Goal: Information Seeking & Learning: Learn about a topic

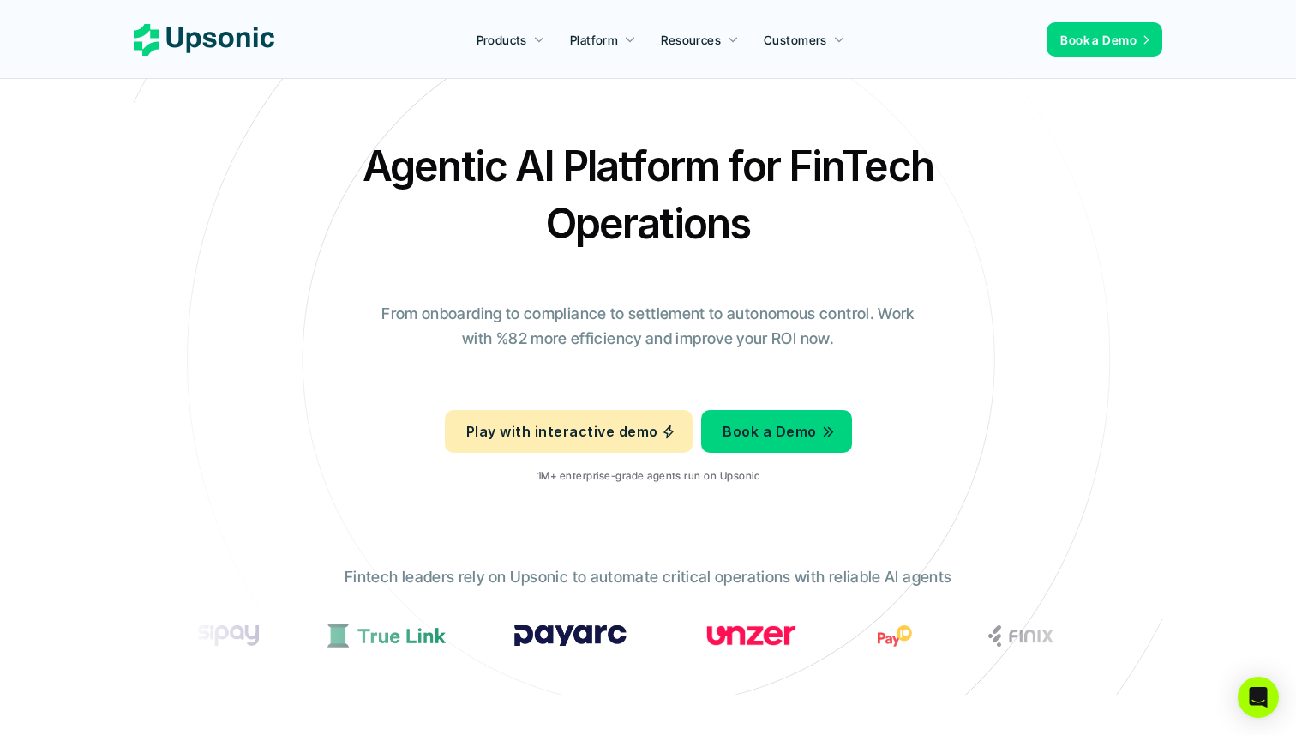
click at [278, 197] on div "Agentic AI Platform for FinTech Operations From onboarding to compliance to set…" at bounding box center [648, 317] width 1003 height 360
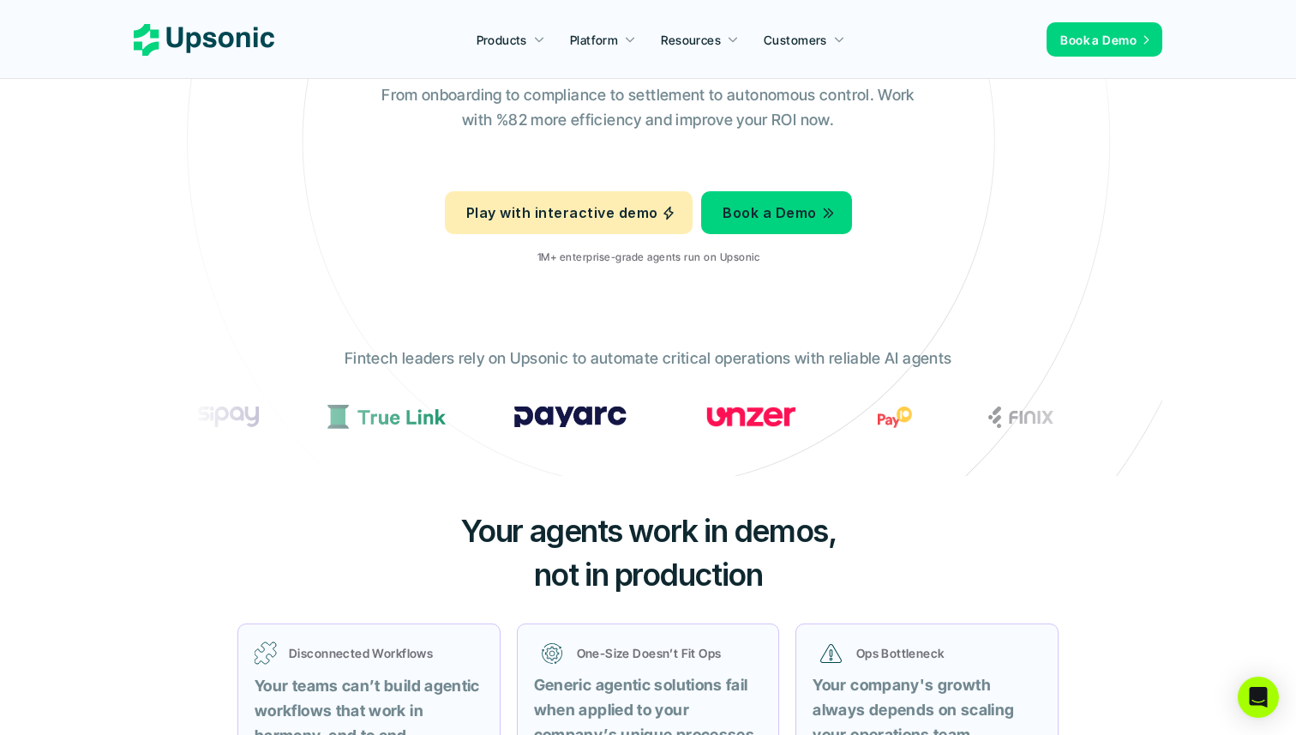
scroll to position [228, 0]
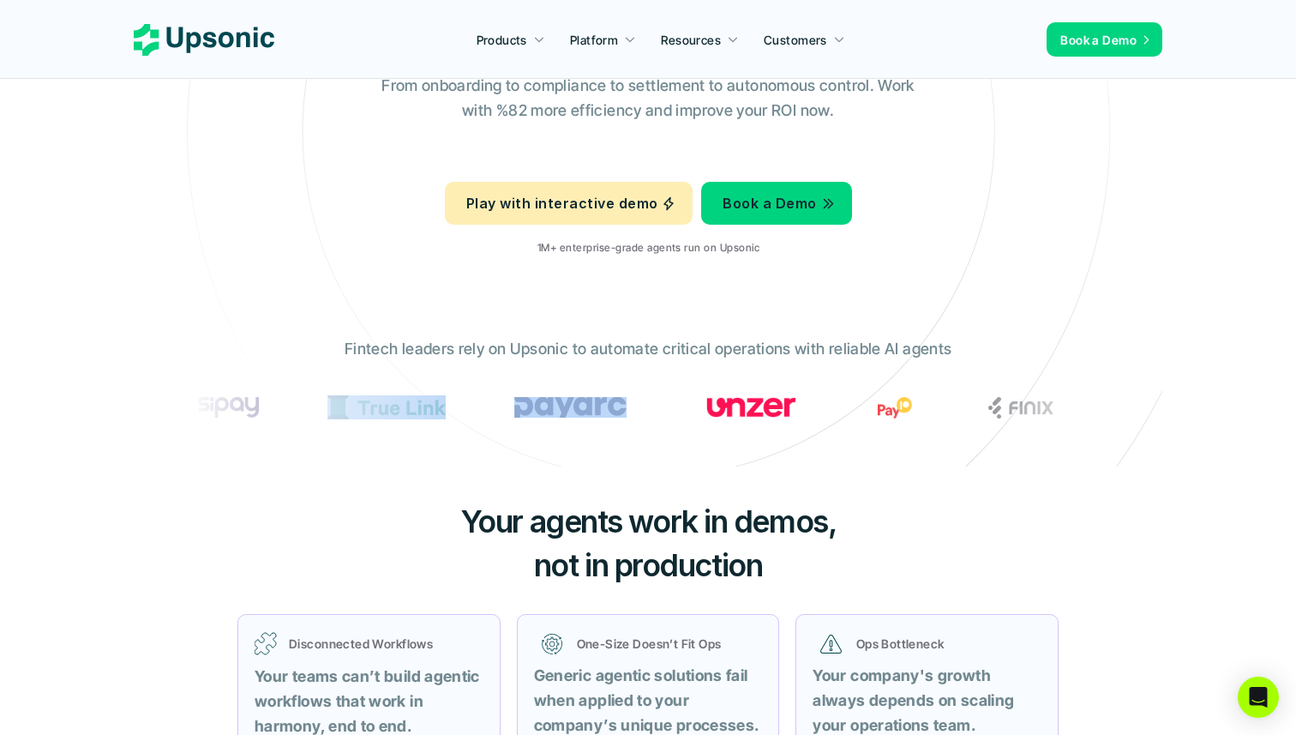
drag, startPoint x: 0, startPoint y: 0, endPoint x: 719, endPoint y: 407, distance: 826.3
click at [719, 407] on div at bounding box center [753, 407] width 1107 height 24
click at [629, 407] on img at bounding box center [573, 406] width 112 height 21
drag, startPoint x: 719, startPoint y: 407, endPoint x: 923, endPoint y: 295, distance: 232.8
click at [923, 295] on icon at bounding box center [648, 131] width 1151 height 1151
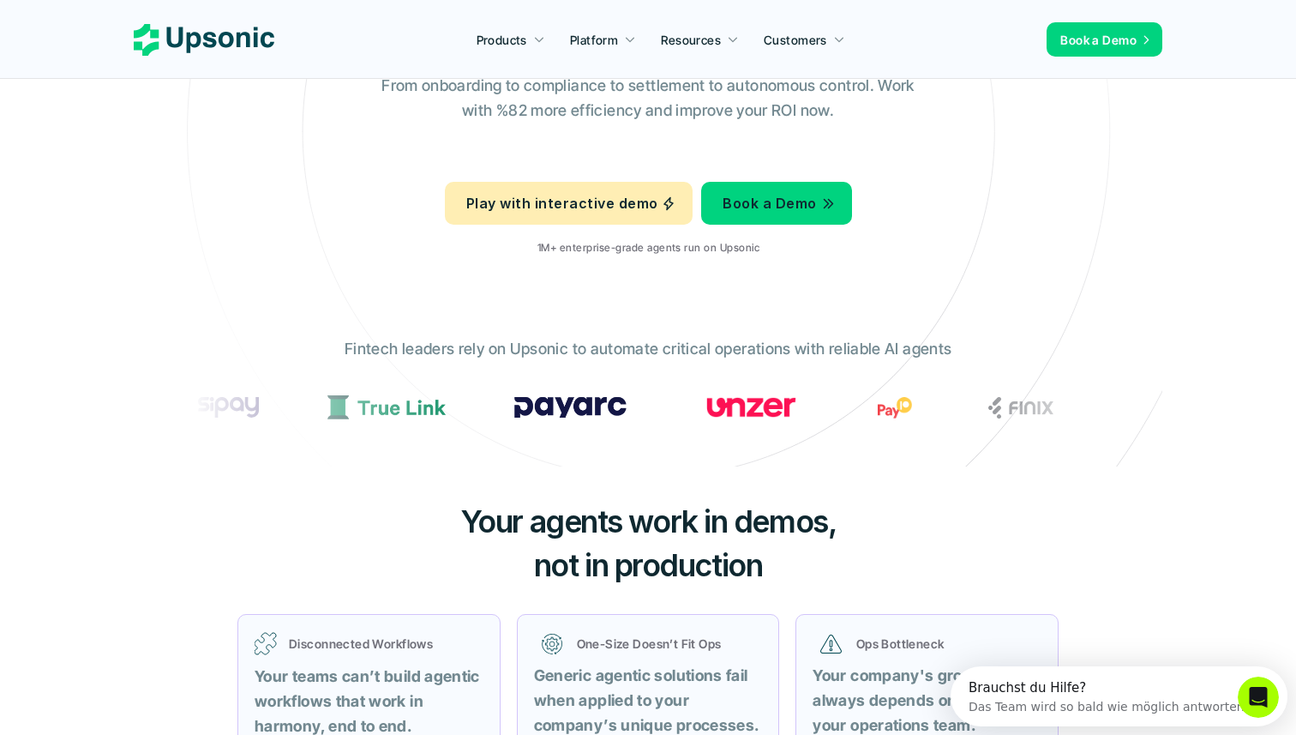
scroll to position [0, 0]
click at [901, 183] on div "Agentic AI Platform for FinTech Operations From onboarding to compliance to set…" at bounding box center [648, 89] width 1003 height 360
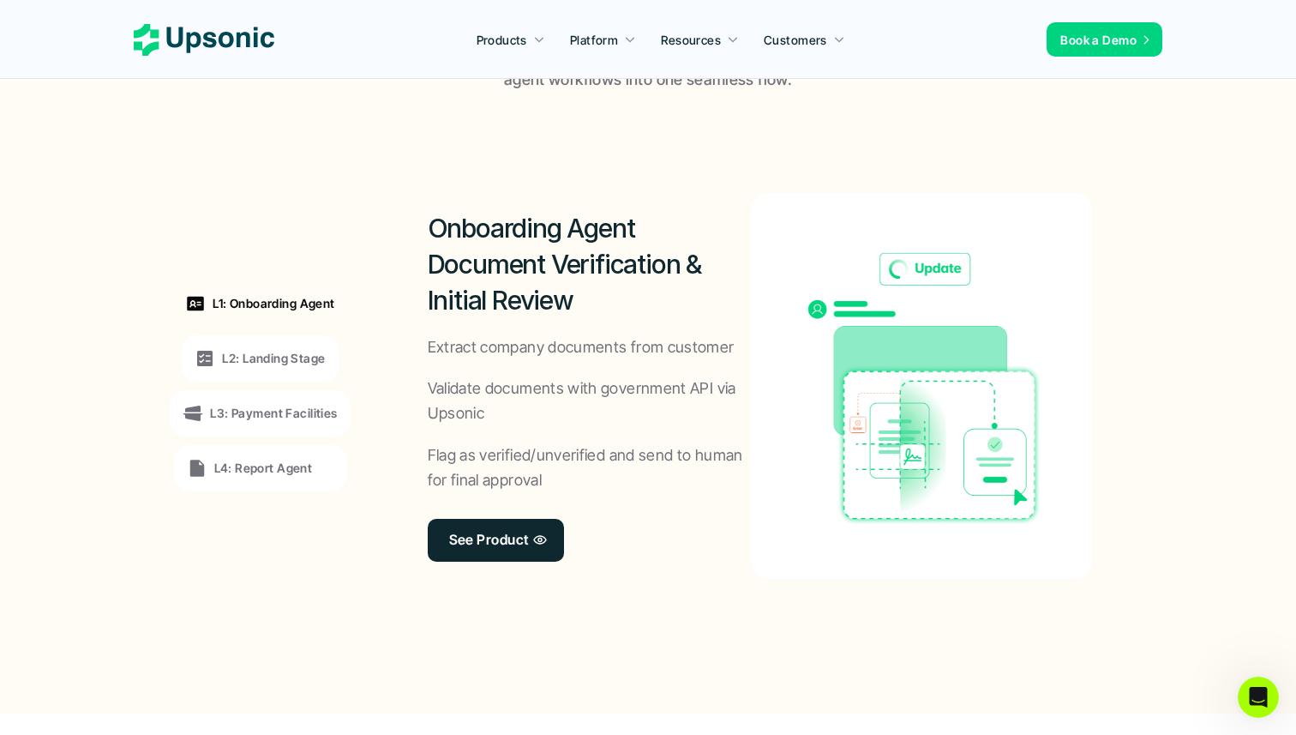
scroll to position [1262, 0]
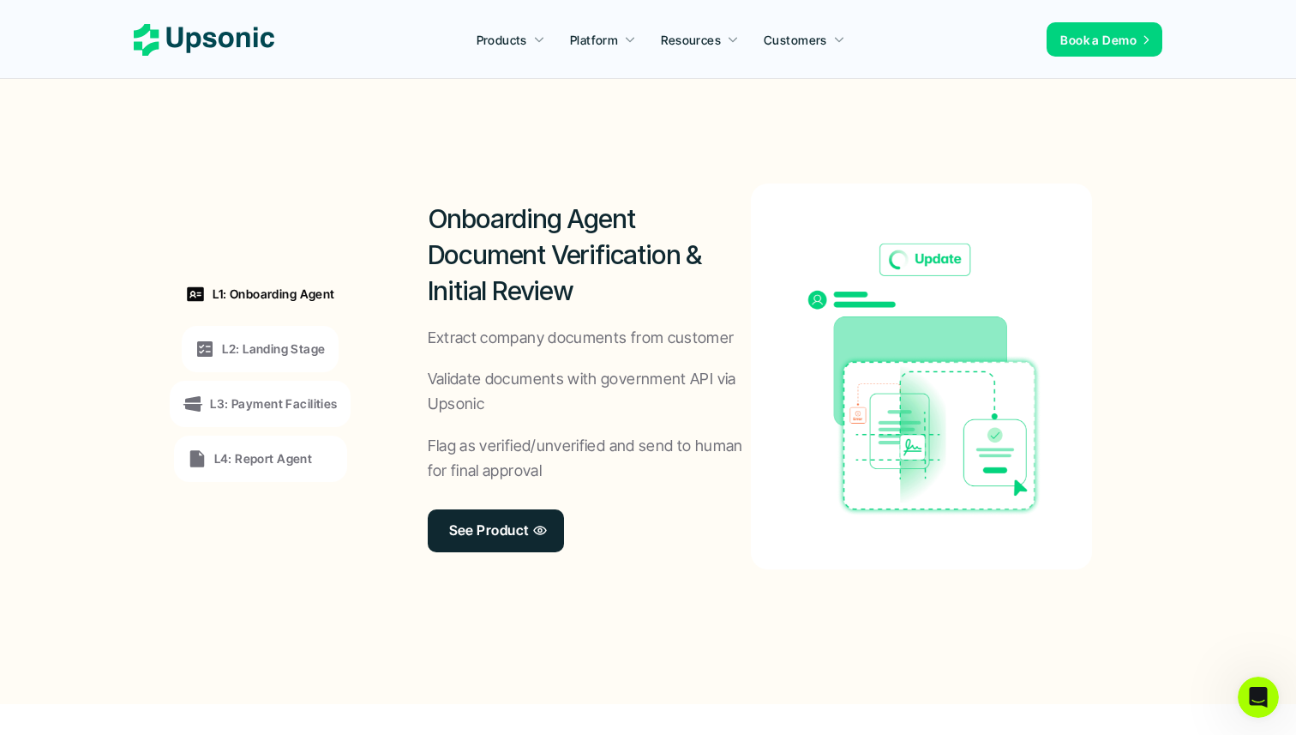
drag, startPoint x: 741, startPoint y: 399, endPoint x: 499, endPoint y: 411, distance: 242.9
click at [499, 411] on p "Validate documents with government API via Upsonic" at bounding box center [590, 392] width 324 height 50
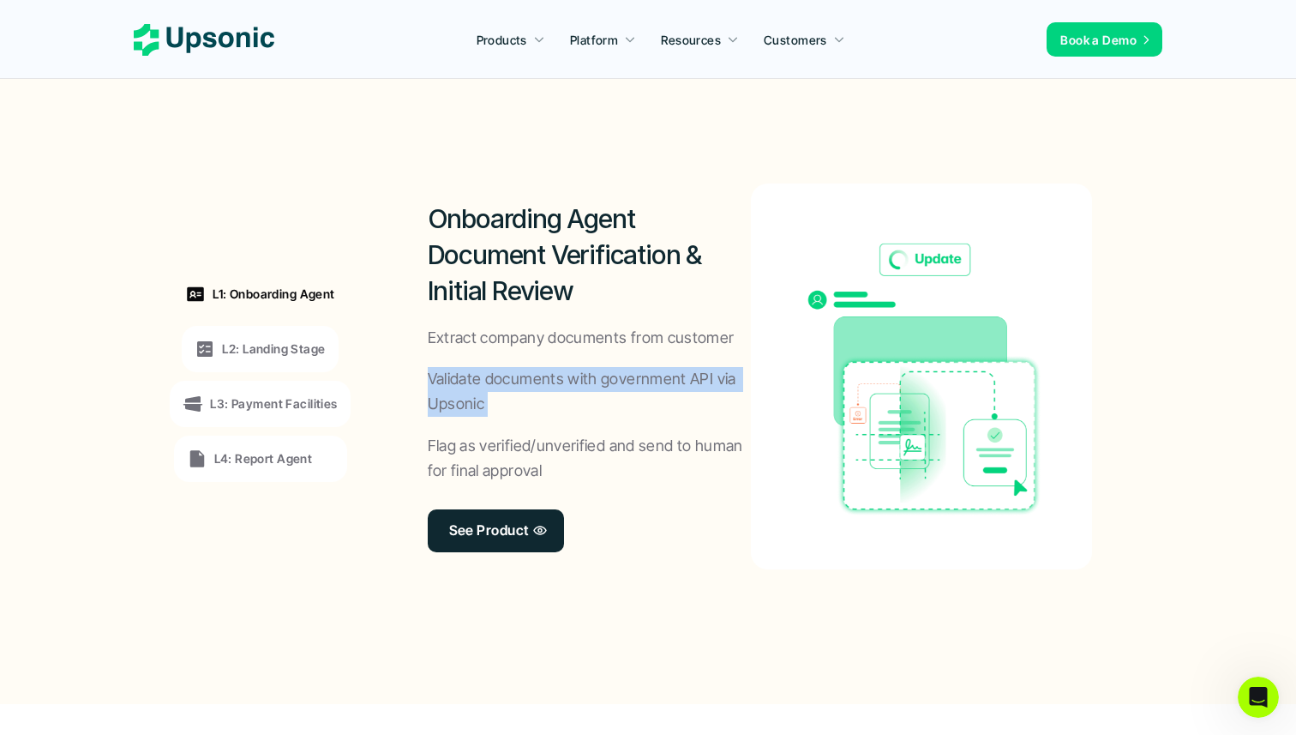
click at [499, 411] on p "Validate documents with government API via Upsonic" at bounding box center [590, 392] width 324 height 50
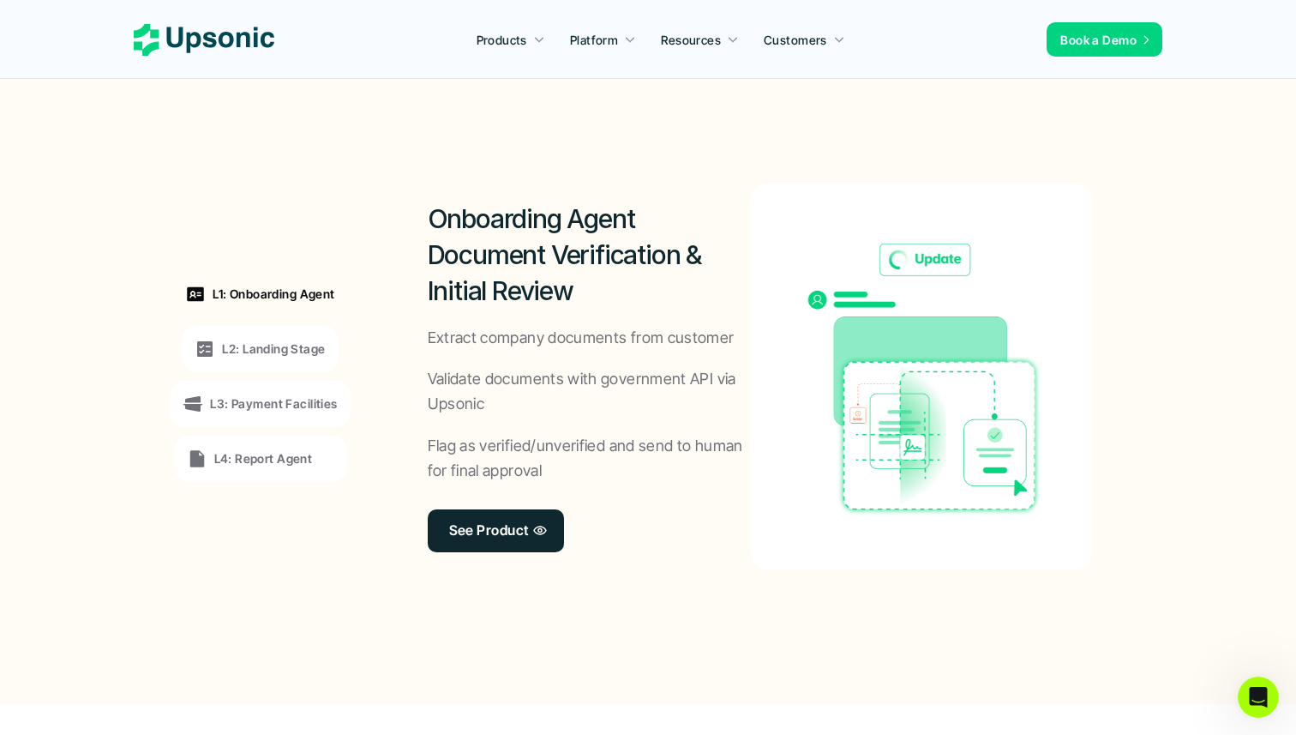
drag, startPoint x: 499, startPoint y: 411, endPoint x: 499, endPoint y: 444, distance: 32.6
click at [499, 444] on p "Flag as verified/unverified and send to human for final approval" at bounding box center [590, 459] width 324 height 50
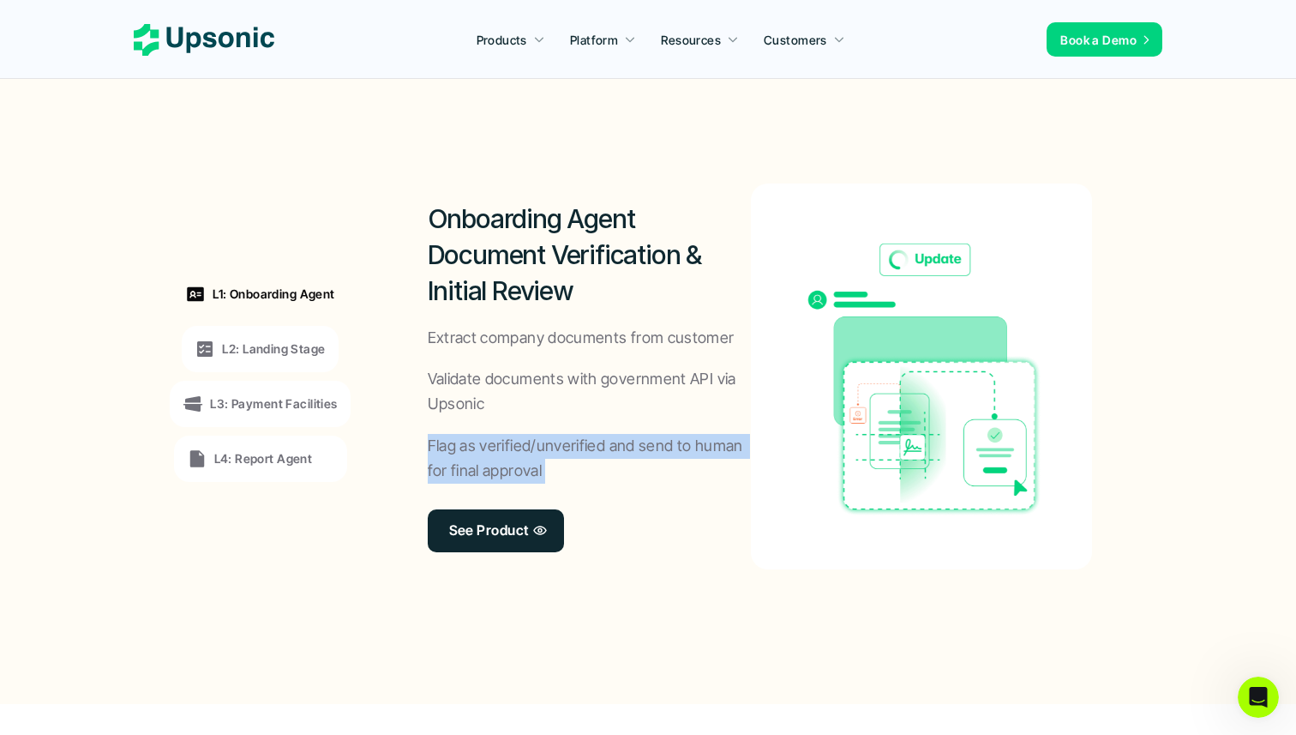
click at [499, 444] on p "Flag as verified/unverified and send to human for final approval" at bounding box center [590, 459] width 324 height 50
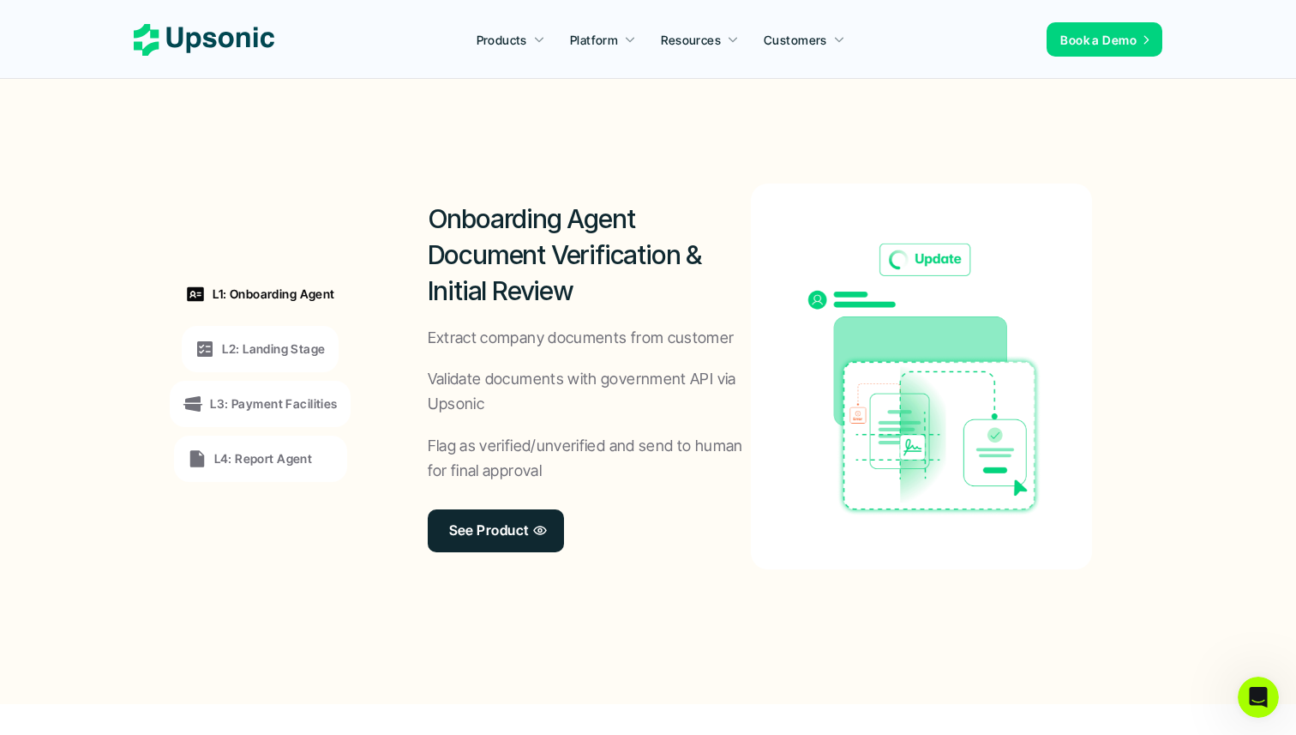
drag, startPoint x: 499, startPoint y: 444, endPoint x: 387, endPoint y: 607, distance: 197.8
click at [387, 607] on div "Onboarding Agent Document Verification & Initial Review Extract company documen…" at bounding box center [759, 376] width 767 height 489
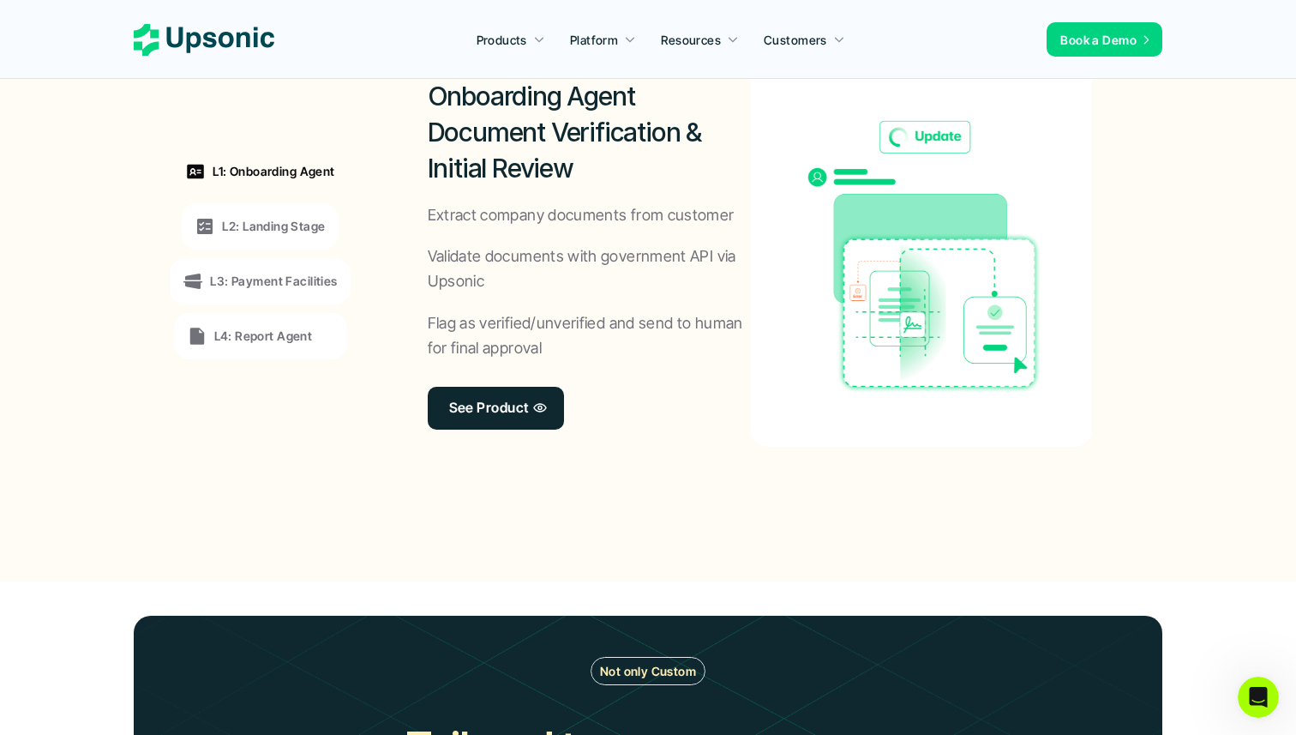
scroll to position [1426, 0]
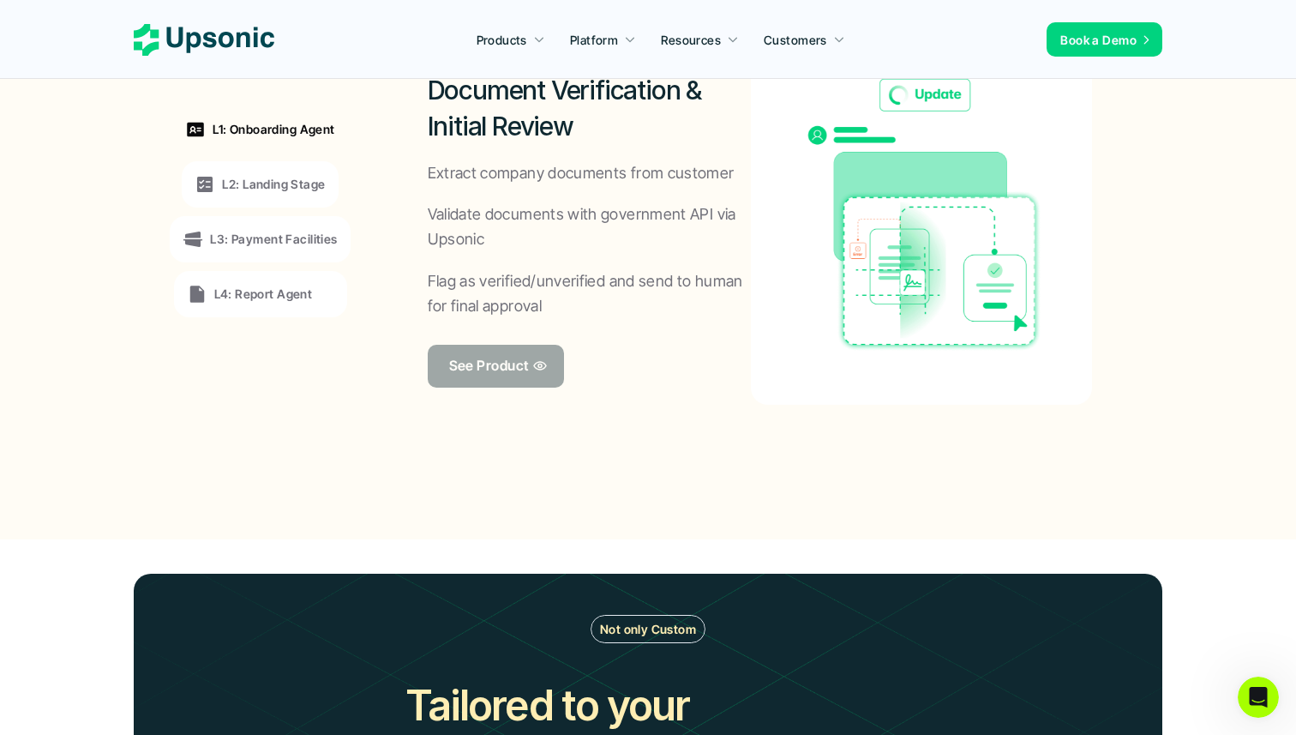
drag, startPoint x: 387, startPoint y: 607, endPoint x: 508, endPoint y: 363, distance: 272.9
click at [508, 363] on p "See Product" at bounding box center [489, 365] width 80 height 25
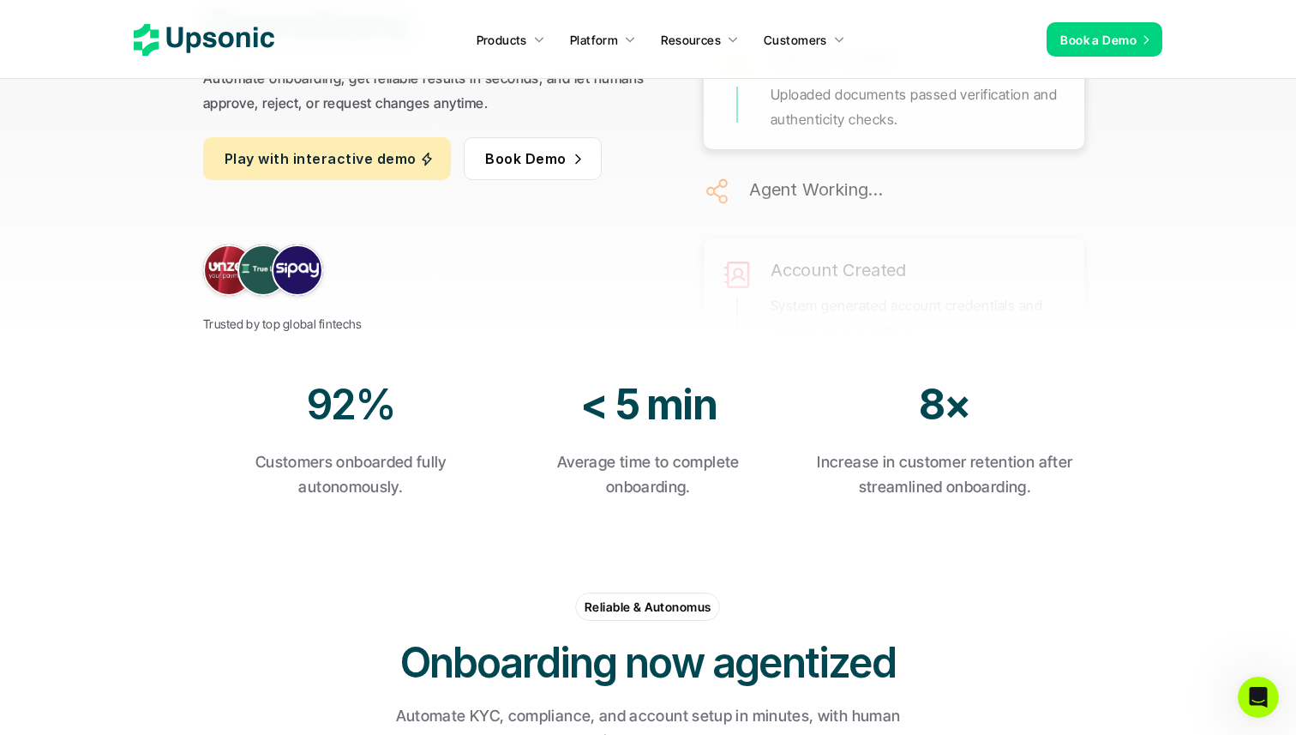
scroll to position [400, 0]
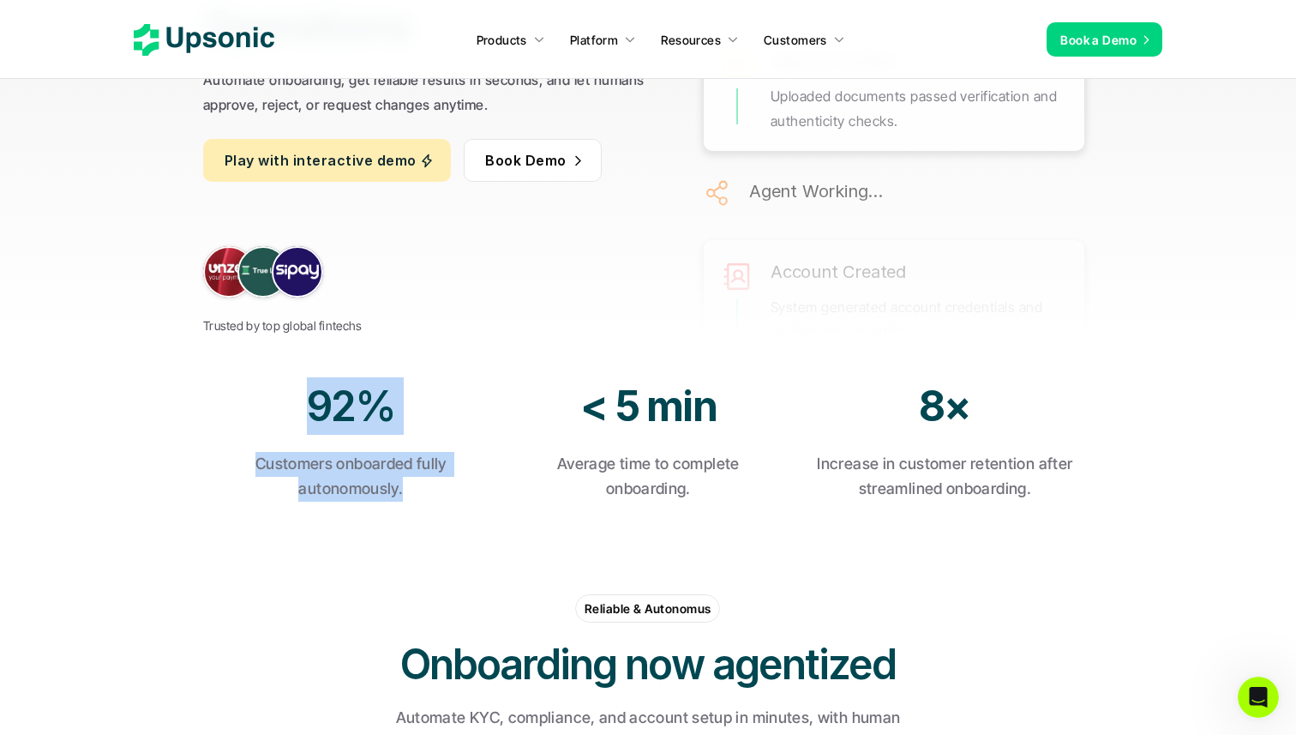
drag, startPoint x: 508, startPoint y: 363, endPoint x: 477, endPoint y: 520, distance: 160.9
click at [477, 520] on section "92% Customers onboarded fully autonomously. < 5 min Average time to complete on…" at bounding box center [648, 439] width 1296 height 210
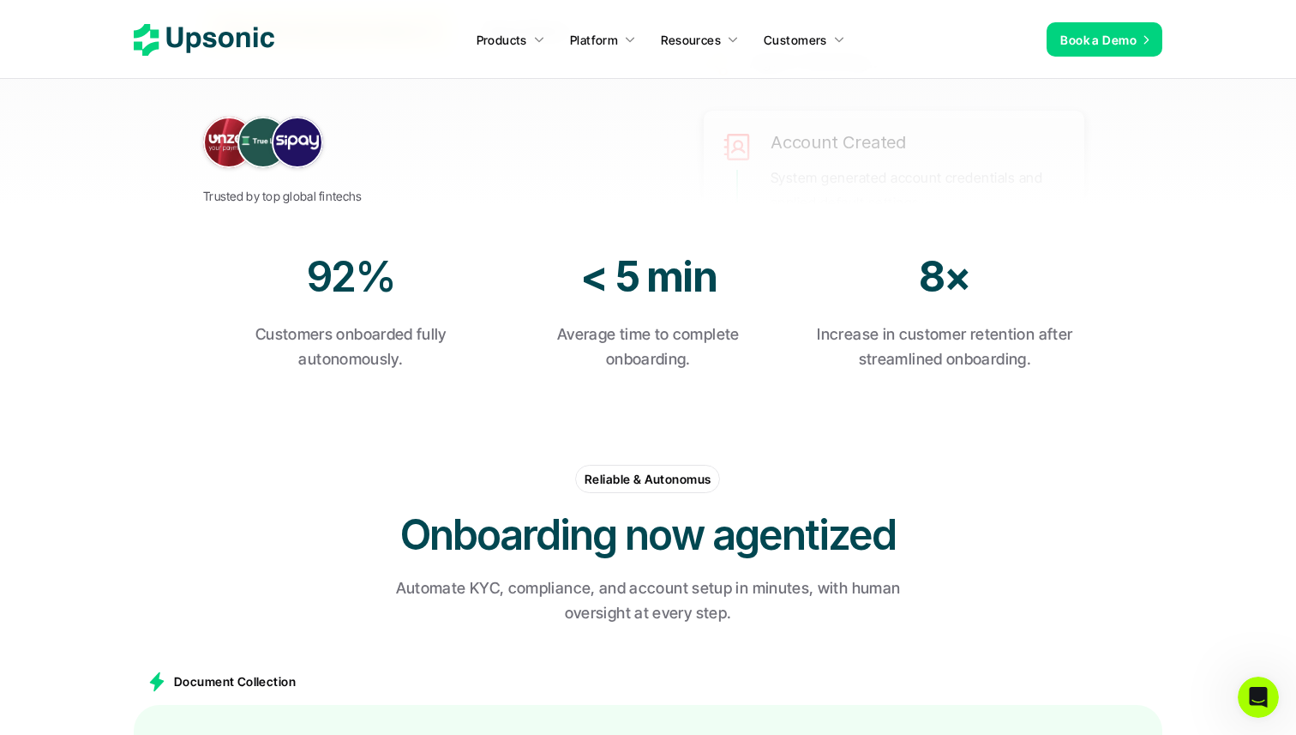
scroll to position [532, 0]
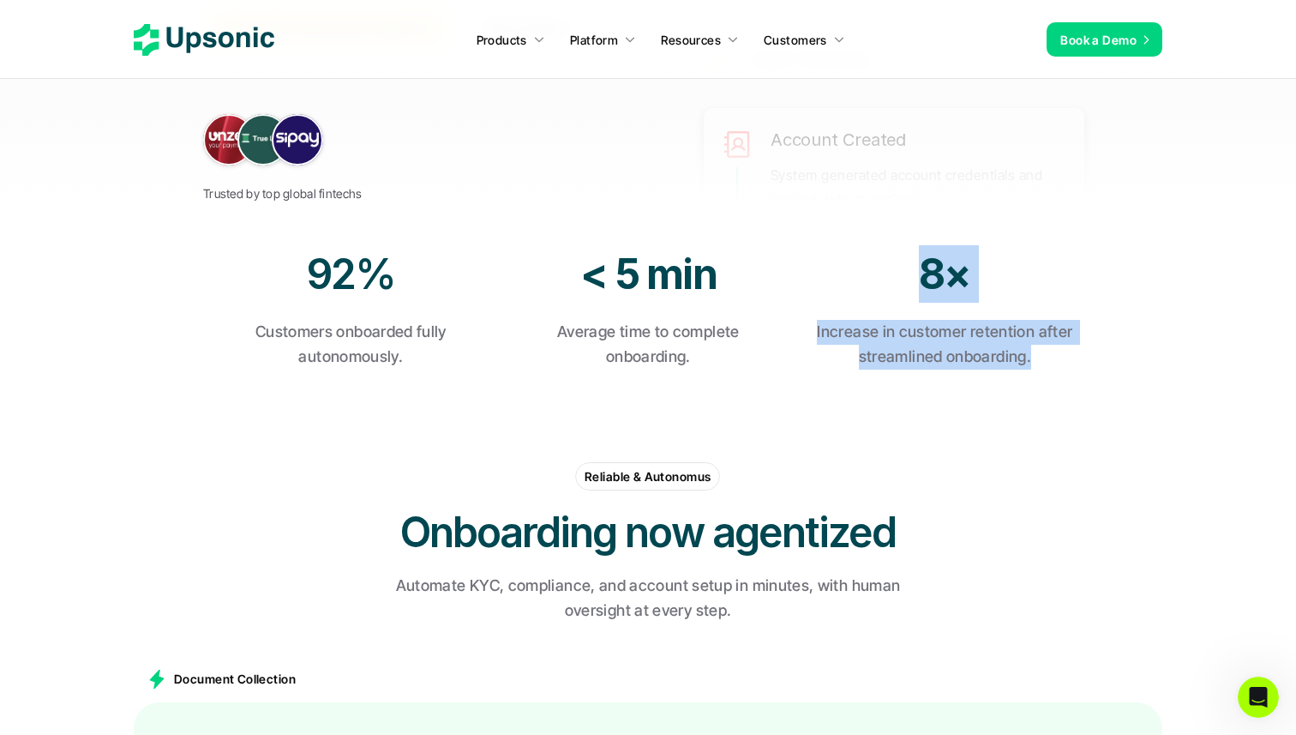
drag, startPoint x: 477, startPoint y: 520, endPoint x: 983, endPoint y: 422, distance: 516.0
click at [983, 422] on section "Reliable & Autonomus Onboarding now agentized Automate KYC, compliance, and acc…" at bounding box center [648, 525] width 1296 height 226
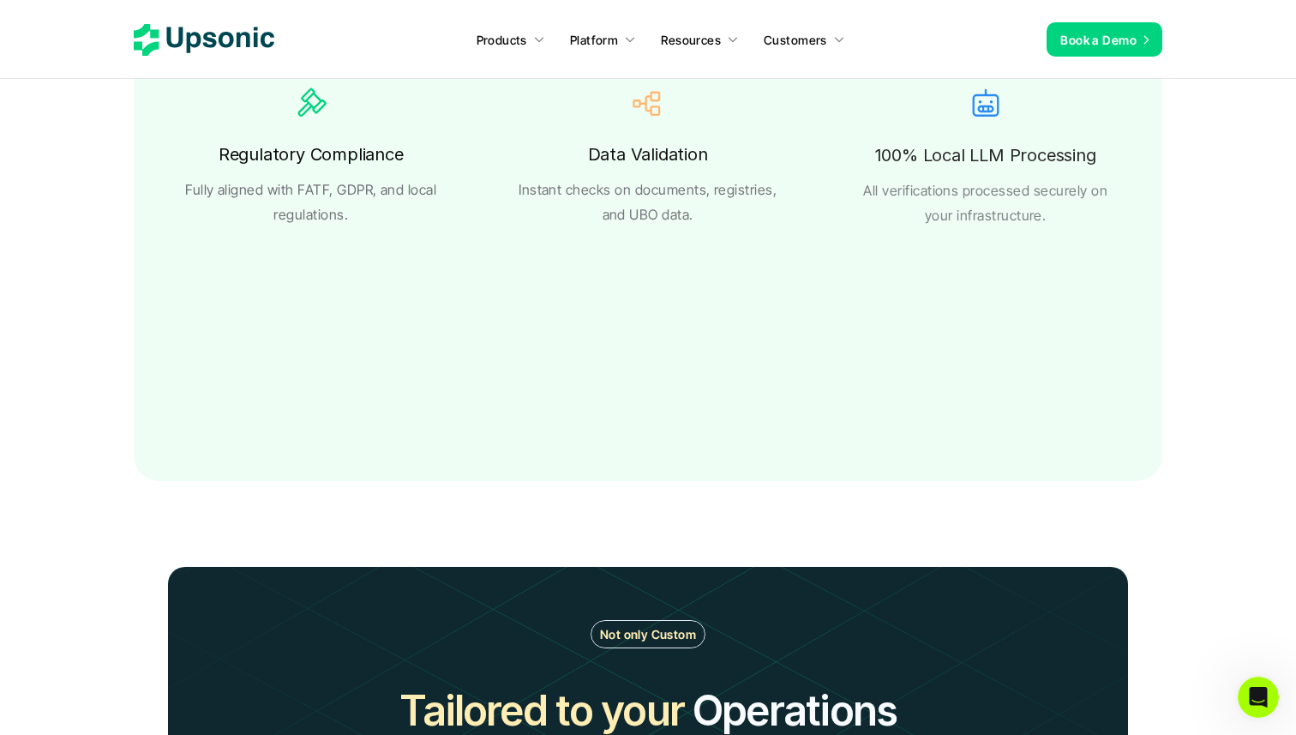
scroll to position [3151, 0]
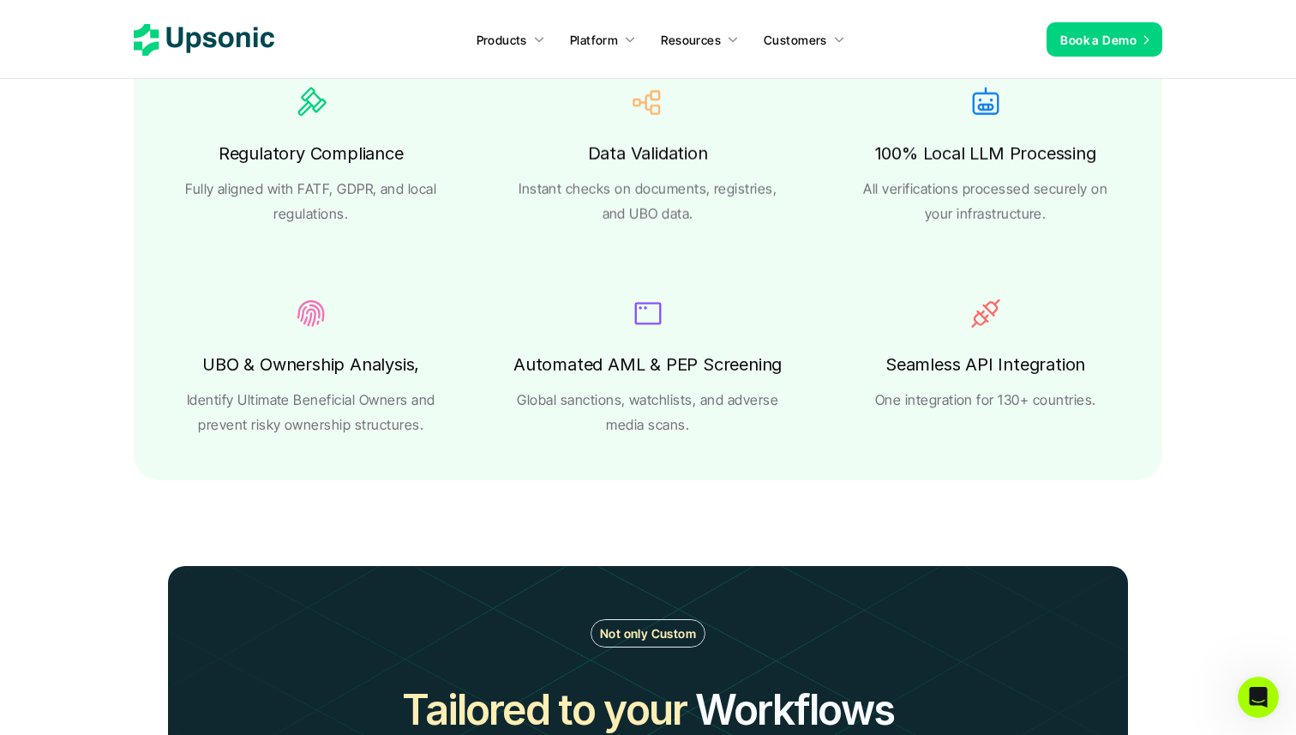
click at [585, 200] on p "Instant checks on documents, registries, and UBO data." at bounding box center [647, 202] width 268 height 50
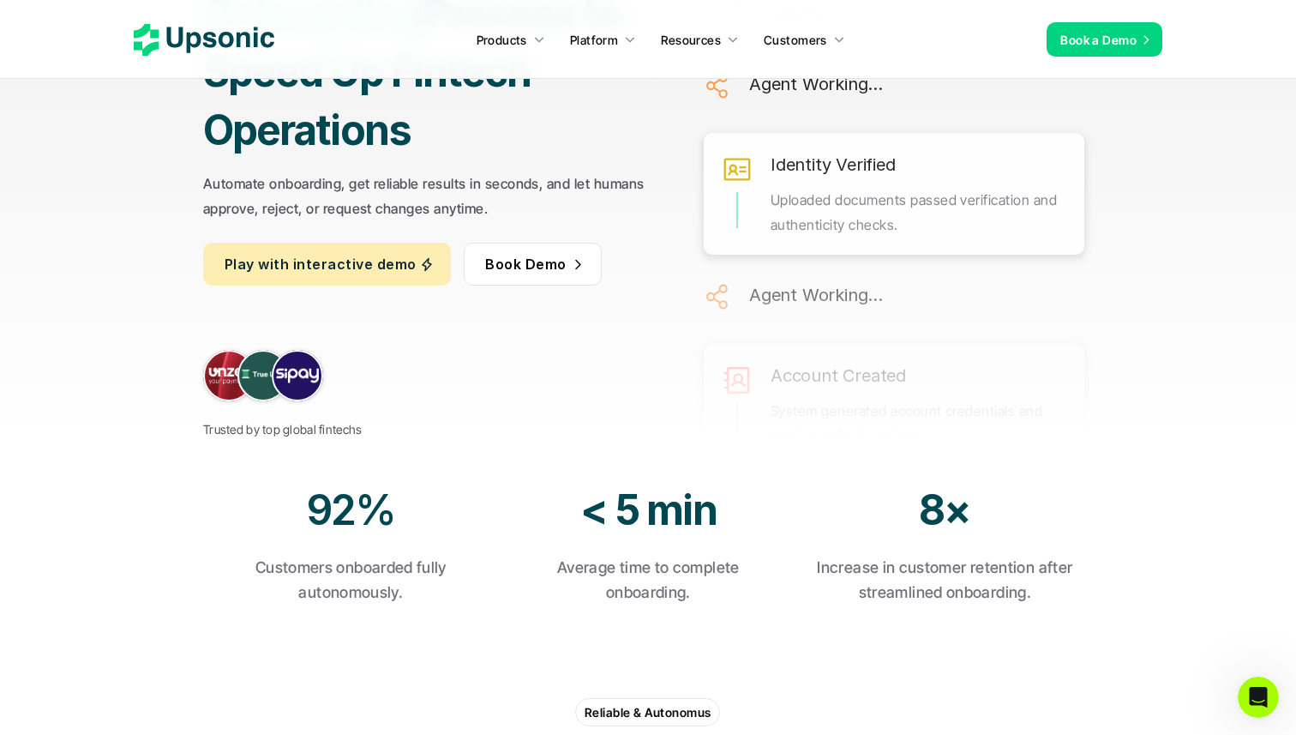
scroll to position [0, 0]
